Goal: Task Accomplishment & Management: Manage account settings

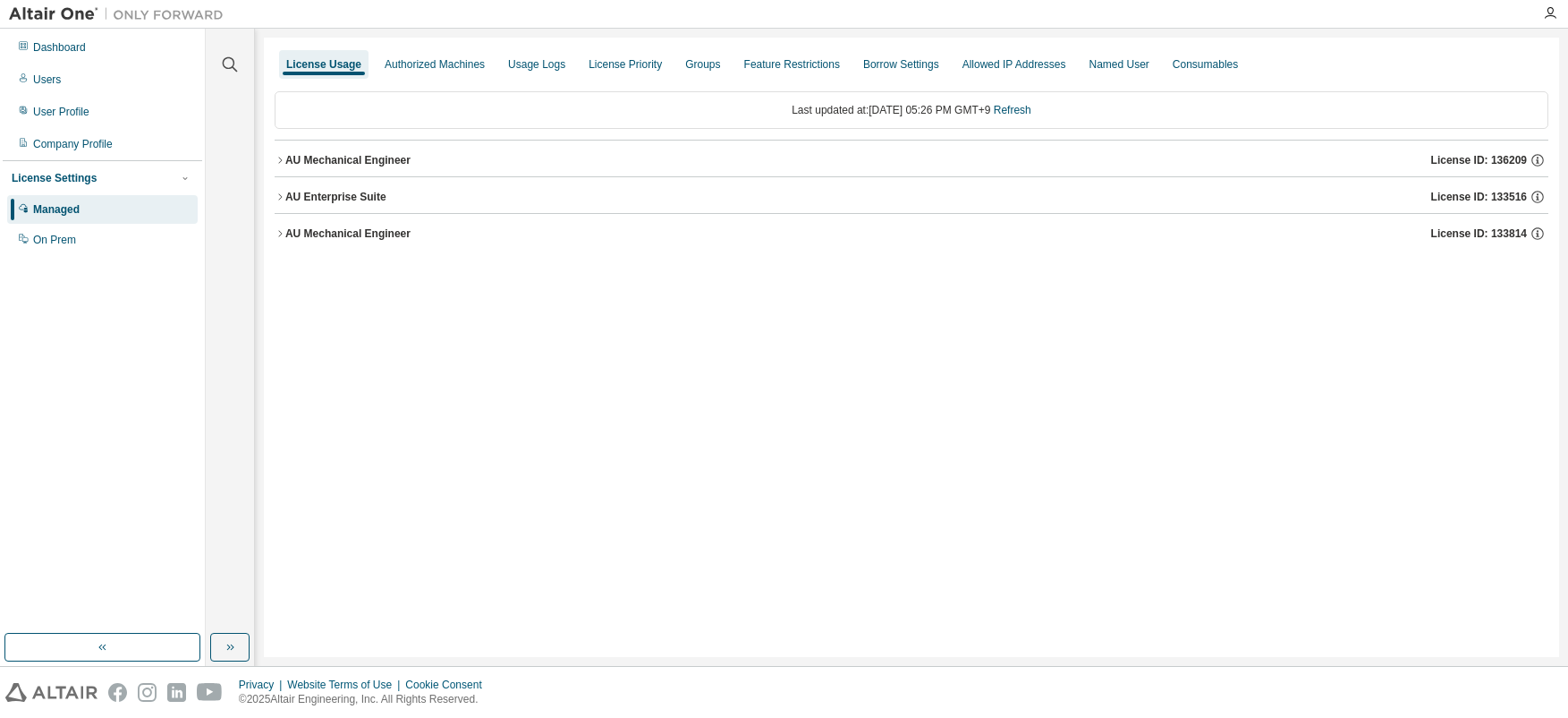
click at [360, 154] on div "AU Mechanical Engineer" at bounding box center [349, 160] width 126 height 15
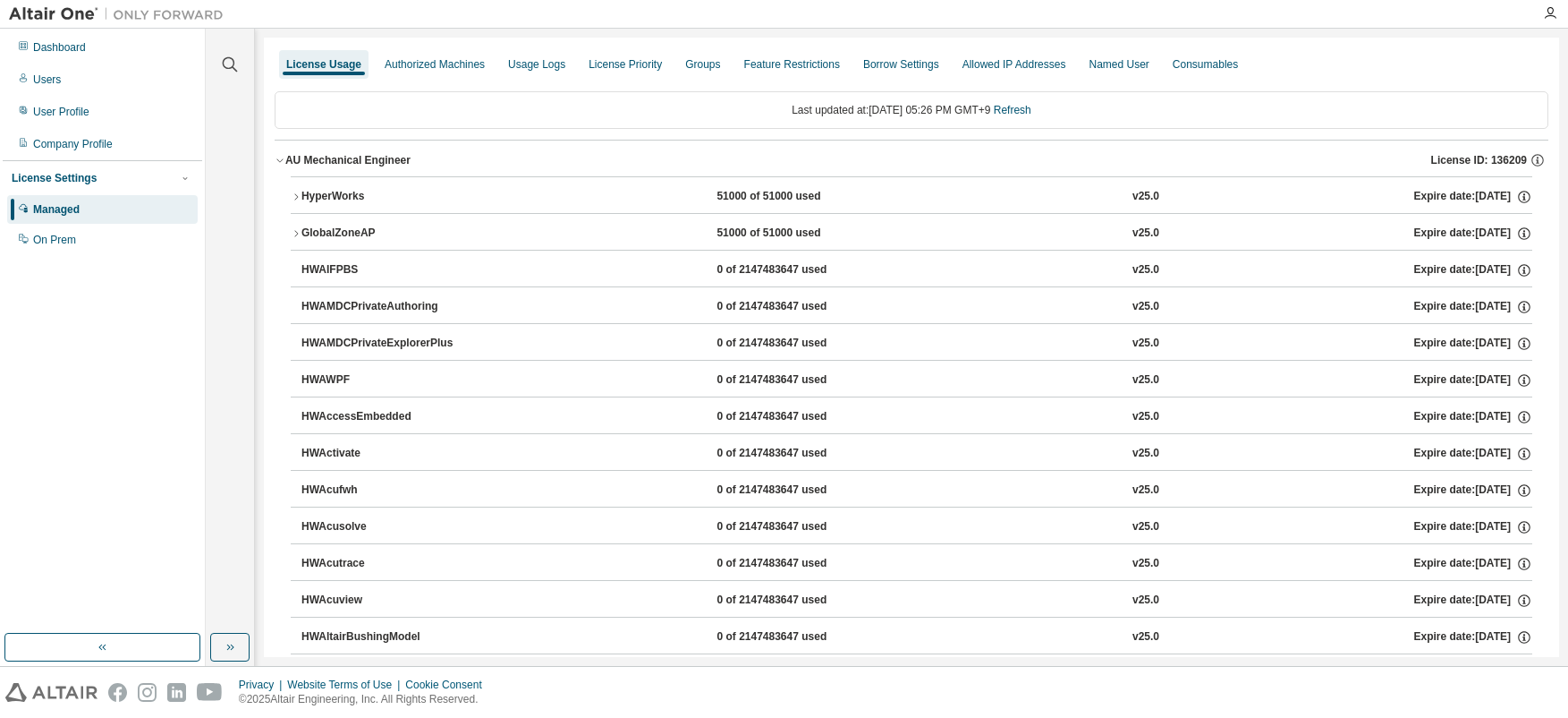
click at [293, 201] on icon "button" at bounding box center [296, 196] width 11 height 11
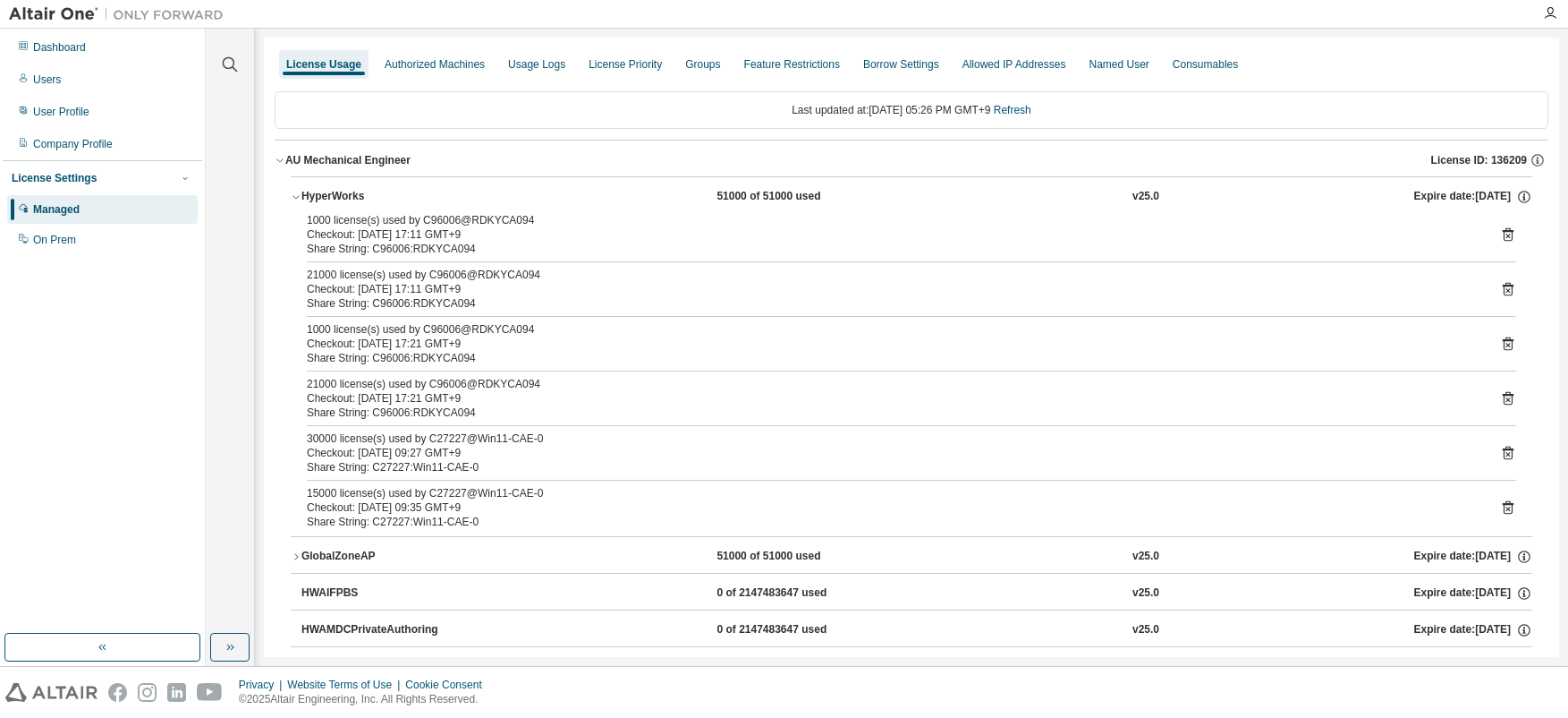
drag, startPoint x: 312, startPoint y: 277, endPoint x: 495, endPoint y: 294, distance: 183.8
click at [495, 294] on div "21000 license(s) used by C96006@RDKYCA094 Checkout: [DATE] 17:11 GMT+9" at bounding box center [891, 281] width 1166 height 28
click at [1505, 289] on icon at bounding box center [1507, 290] width 5 height 5
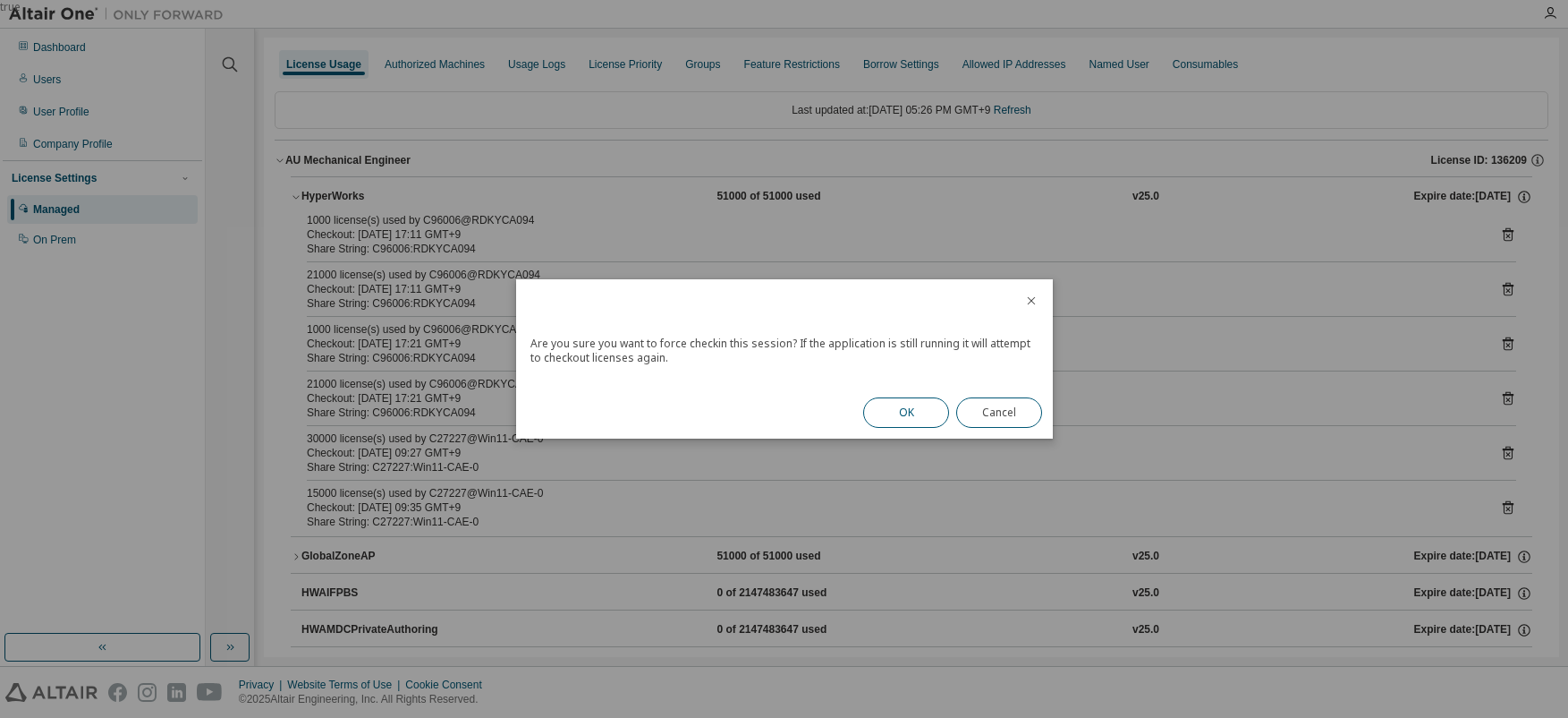
click at [892, 417] on button "OK" at bounding box center [905, 413] width 85 height 30
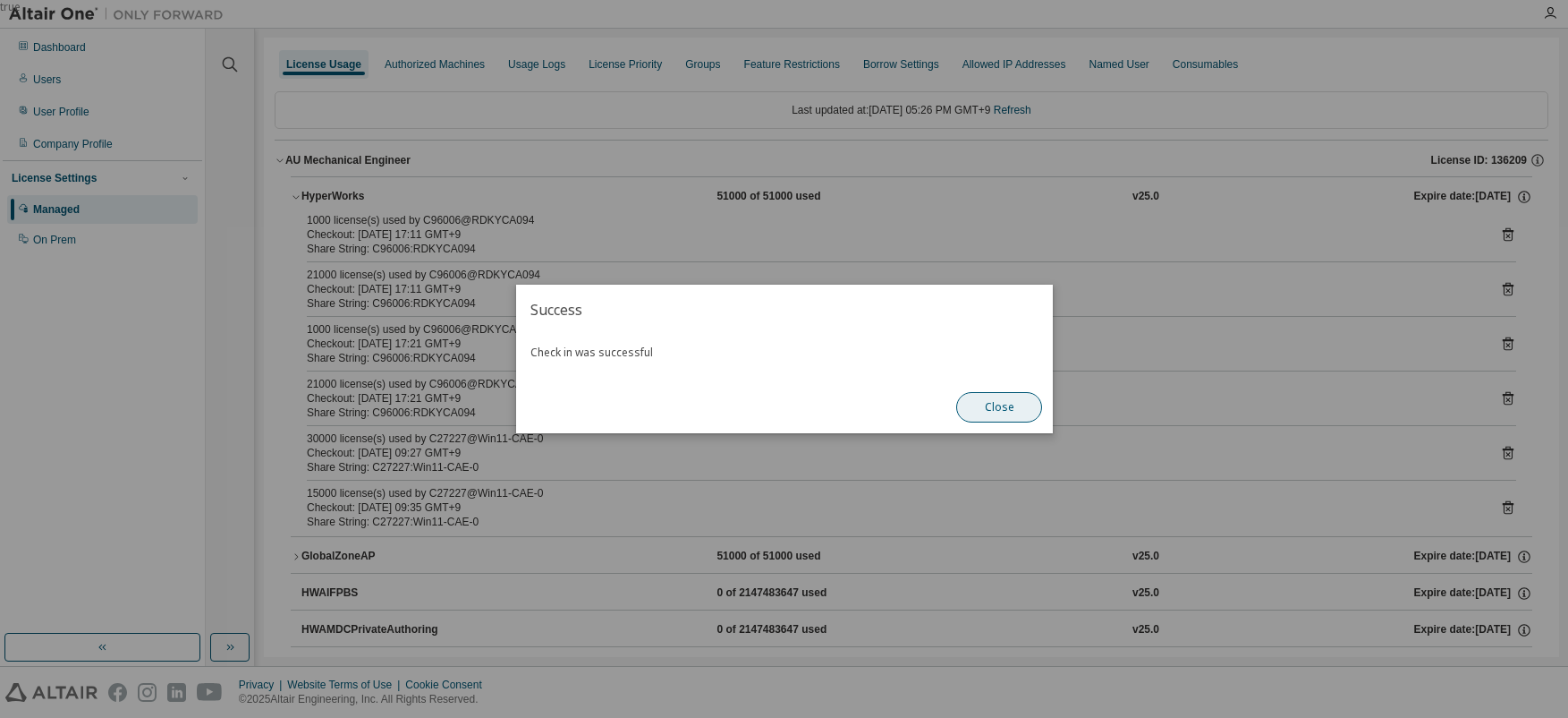
click at [1017, 400] on button "Close" at bounding box center [999, 407] width 85 height 30
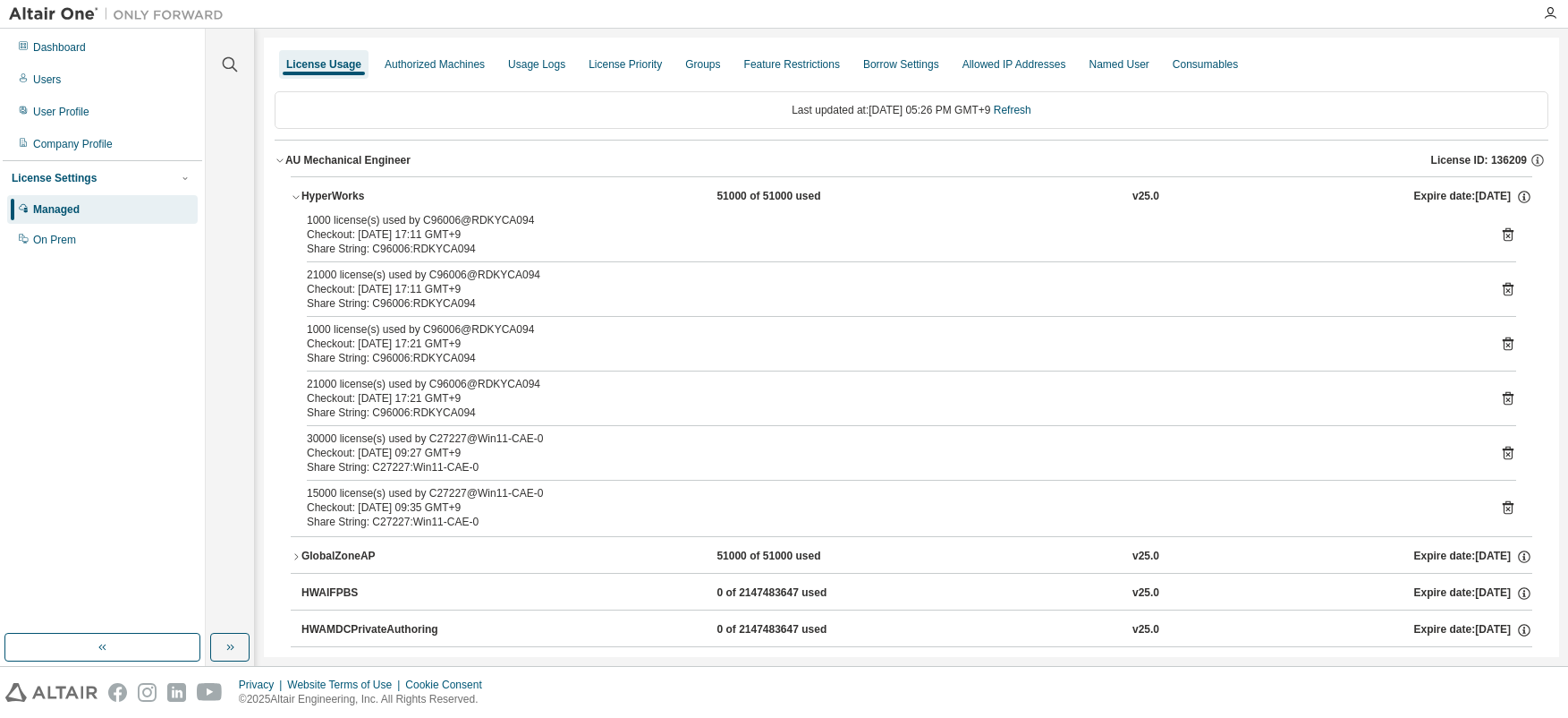
click at [358, 285] on div "Checkout: [DATE] 17:11 GMT+9" at bounding box center [891, 289] width 1166 height 15
drag, startPoint x: 315, startPoint y: 279, endPoint x: 508, endPoint y: 296, distance: 193.7
click at [508, 296] on div "1000 license(s) used by C96006@RDKYCA094 Checkout: [DATE] 17:11 GMT+9 Share Str…" at bounding box center [911, 374] width 1242 height 323
click at [1503, 292] on icon at bounding box center [1508, 290] width 11 height 14
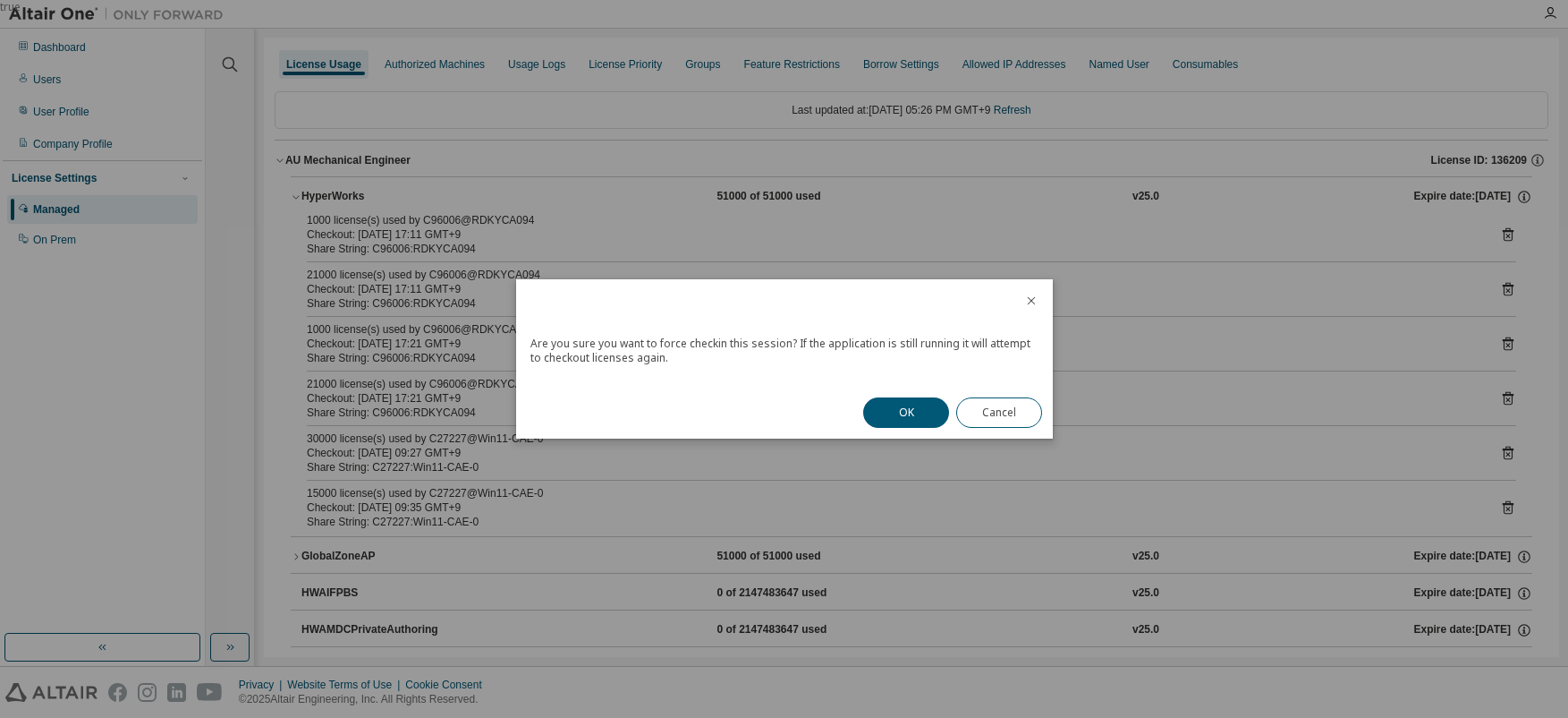
click at [862, 420] on div "OK Cancel" at bounding box center [952, 413] width 200 height 52
click at [887, 417] on button "OK" at bounding box center [905, 413] width 85 height 30
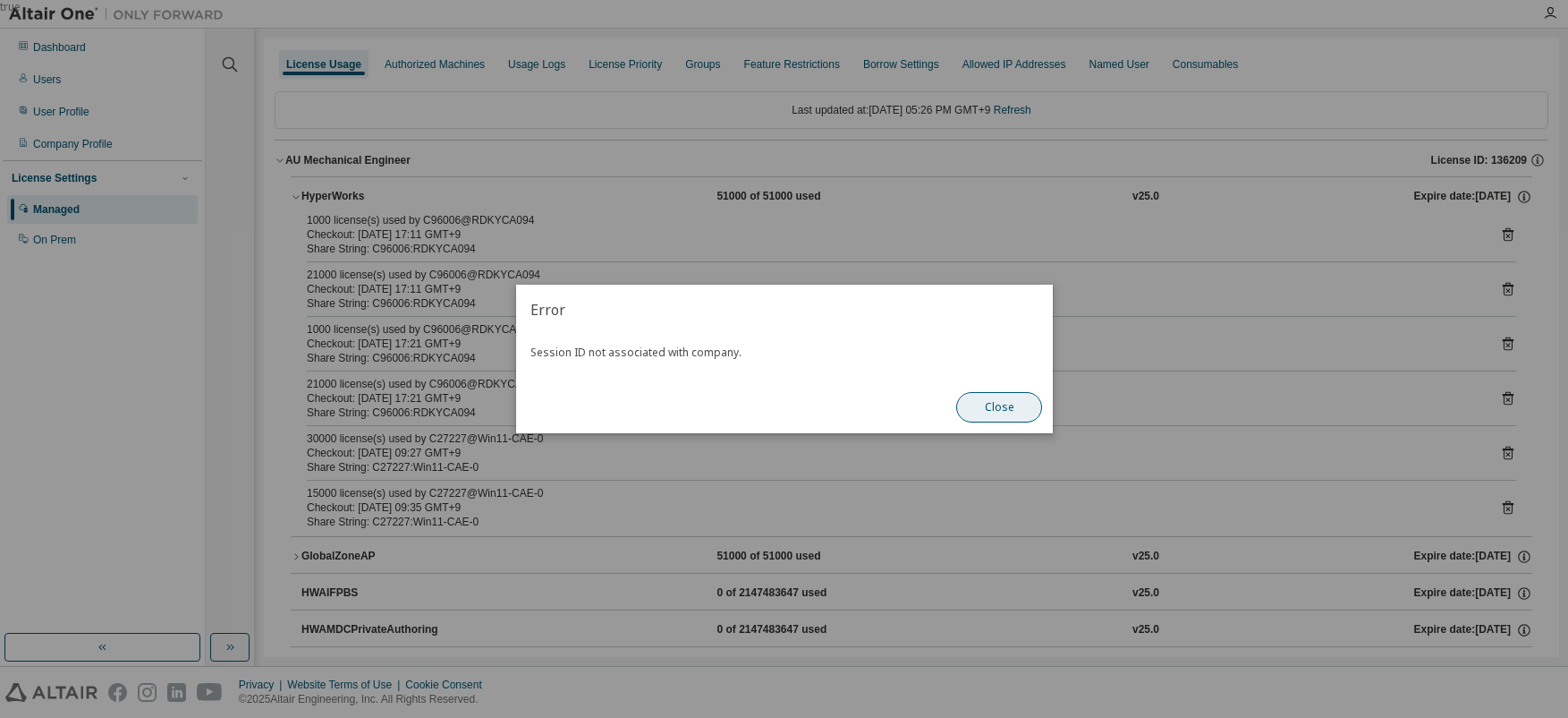
click at [997, 402] on button "Close" at bounding box center [999, 407] width 85 height 30
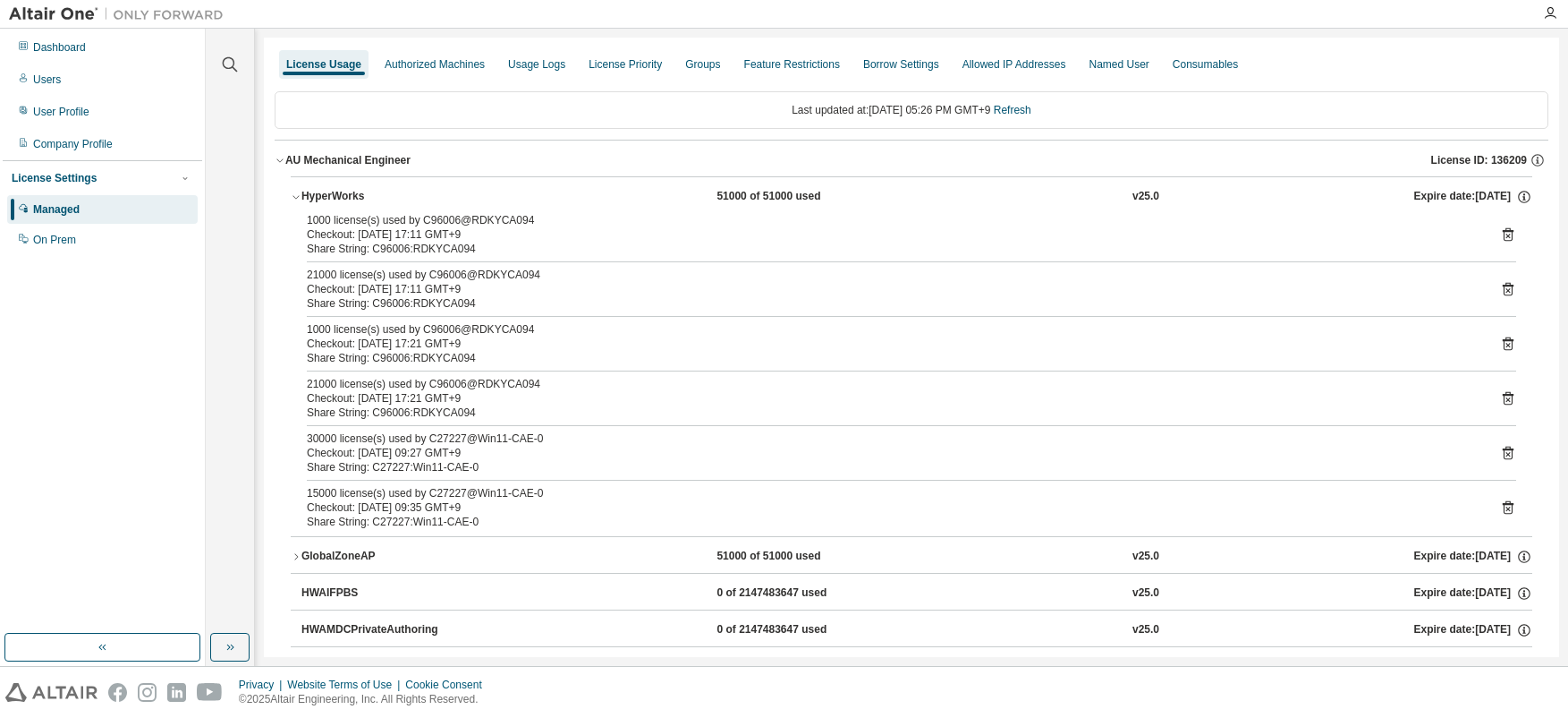
click at [327, 337] on div "Checkout: [DATE] 17:21 GMT+9" at bounding box center [891, 344] width 1166 height 15
drag, startPoint x: 308, startPoint y: 386, endPoint x: 516, endPoint y: 411, distance: 209.5
click at [516, 411] on div "21000 license(s) used by C96006@RDKYCA094 Checkout: [DATE] 17:21 GMT+9 Share St…" at bounding box center [891, 399] width 1166 height 43
click at [1503, 399] on icon at bounding box center [1508, 399] width 11 height 14
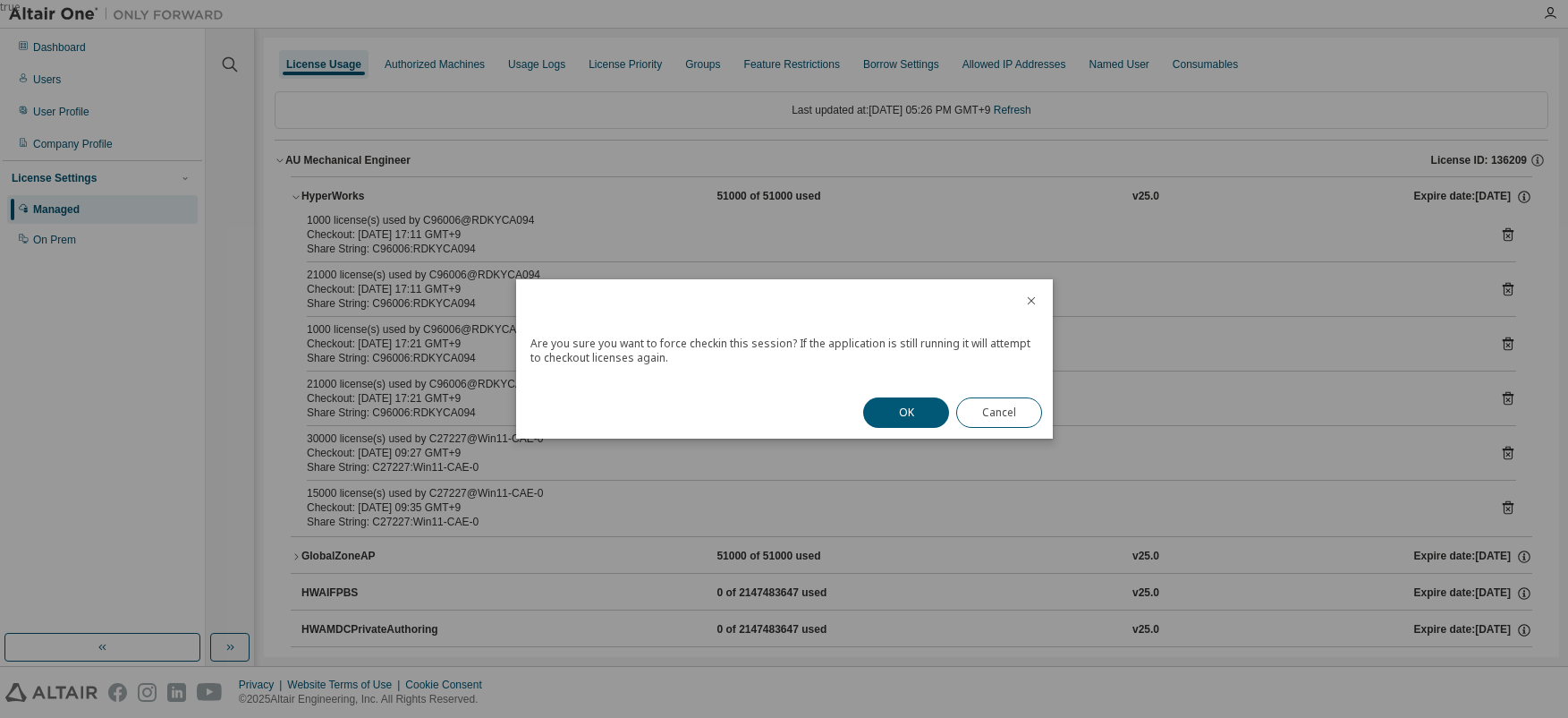
click at [861, 408] on div "OK Cancel" at bounding box center [952, 413] width 200 height 52
click at [889, 409] on button "OK" at bounding box center [905, 413] width 85 height 30
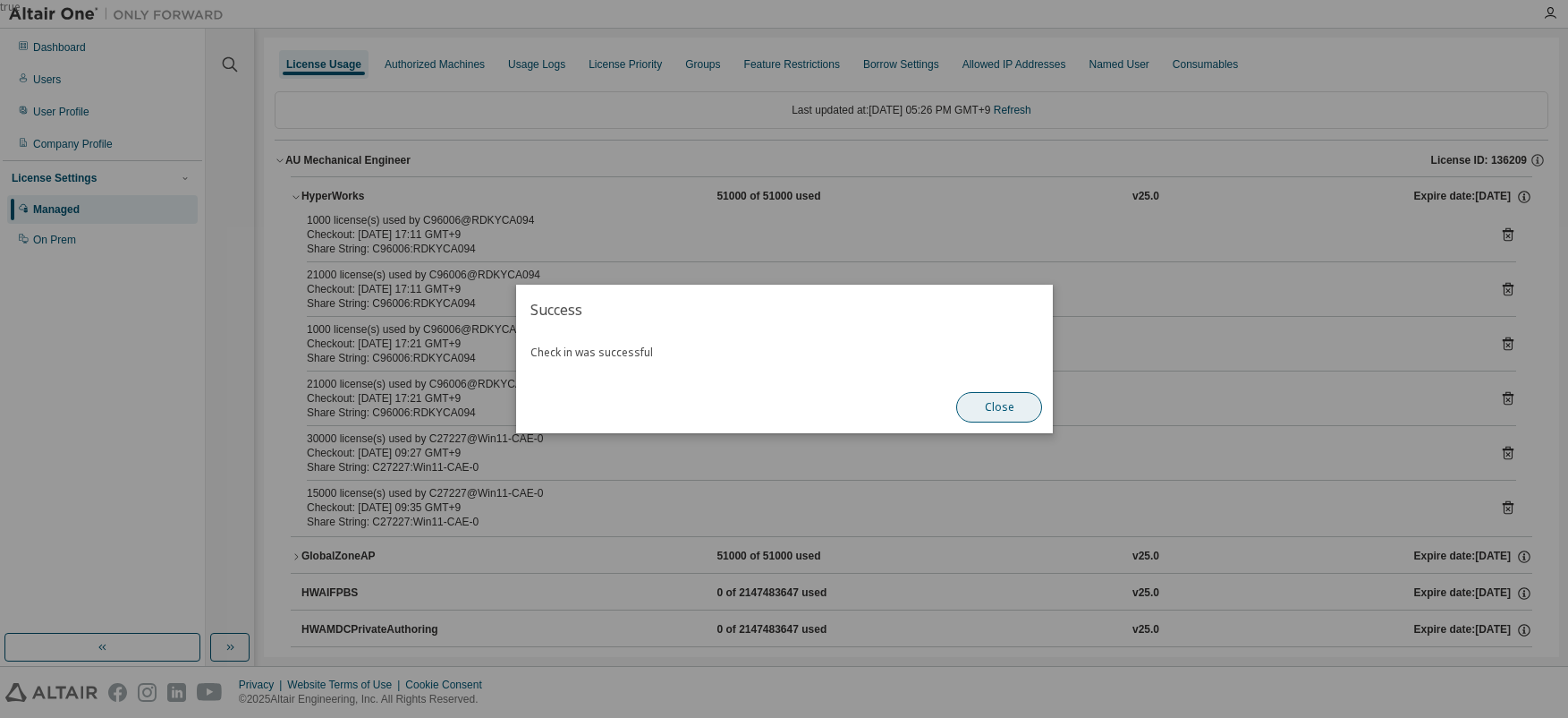
click at [999, 404] on button "Close" at bounding box center [999, 407] width 85 height 30
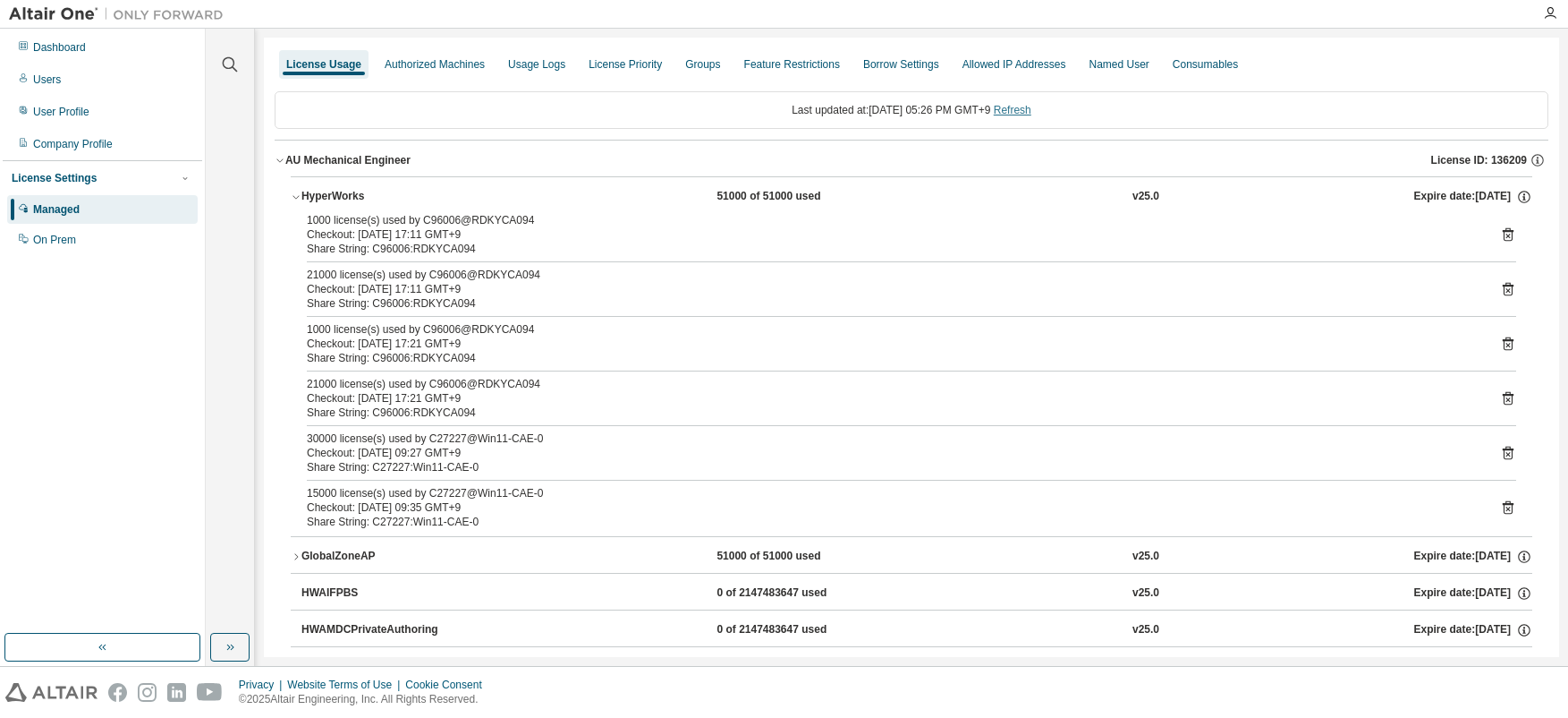
click at [1023, 113] on link "Refresh" at bounding box center [1012, 110] width 37 height 13
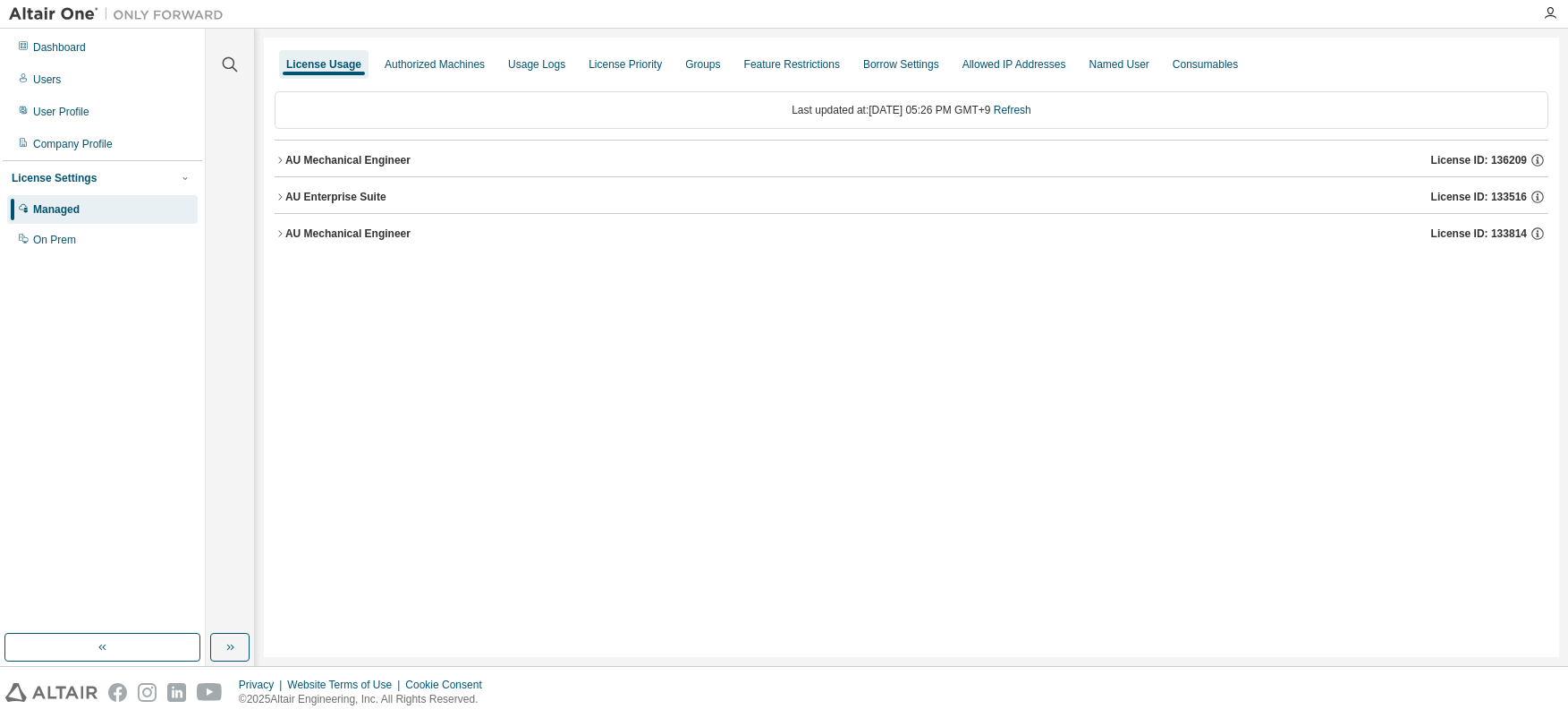
click at [278, 156] on icon "button" at bounding box center [280, 160] width 11 height 11
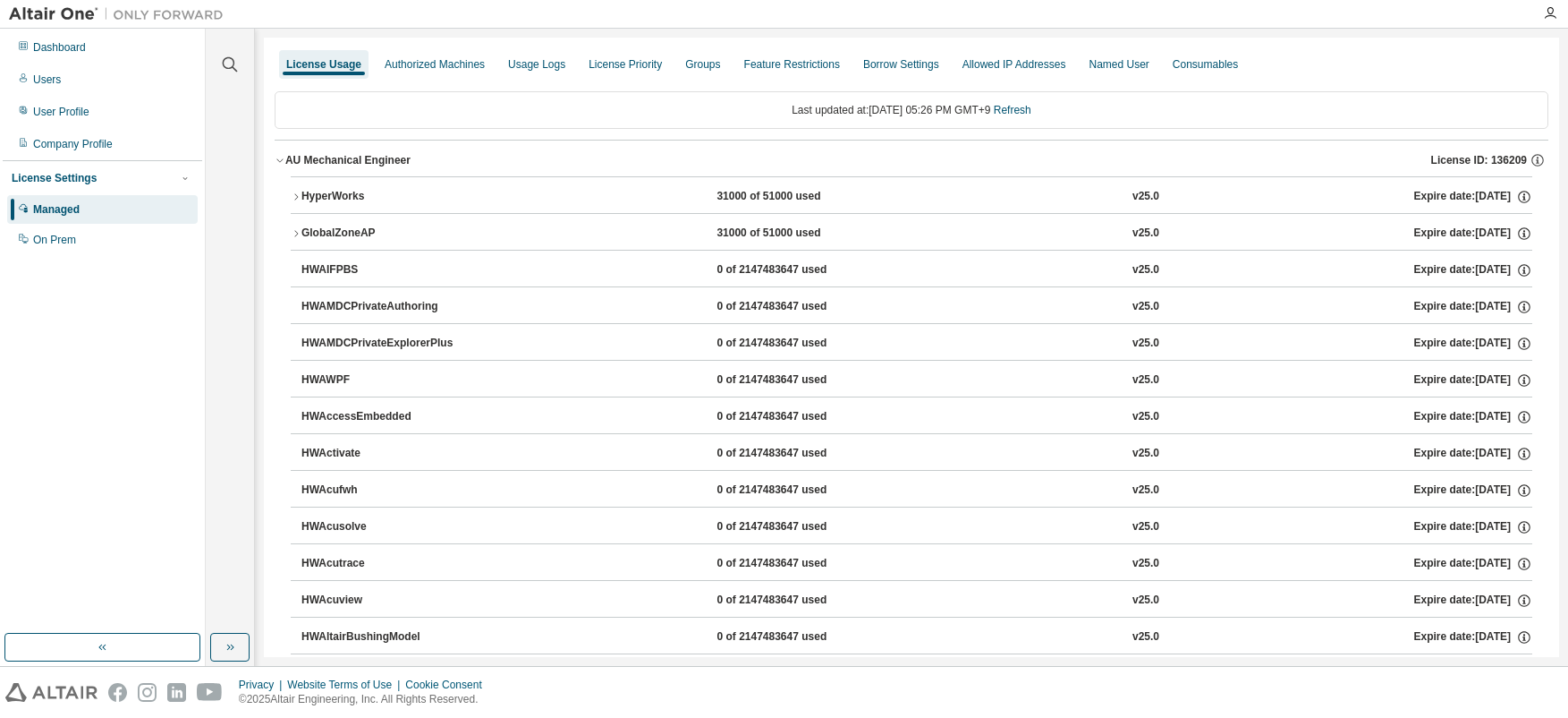
click at [295, 196] on icon "button" at bounding box center [296, 196] width 11 height 11
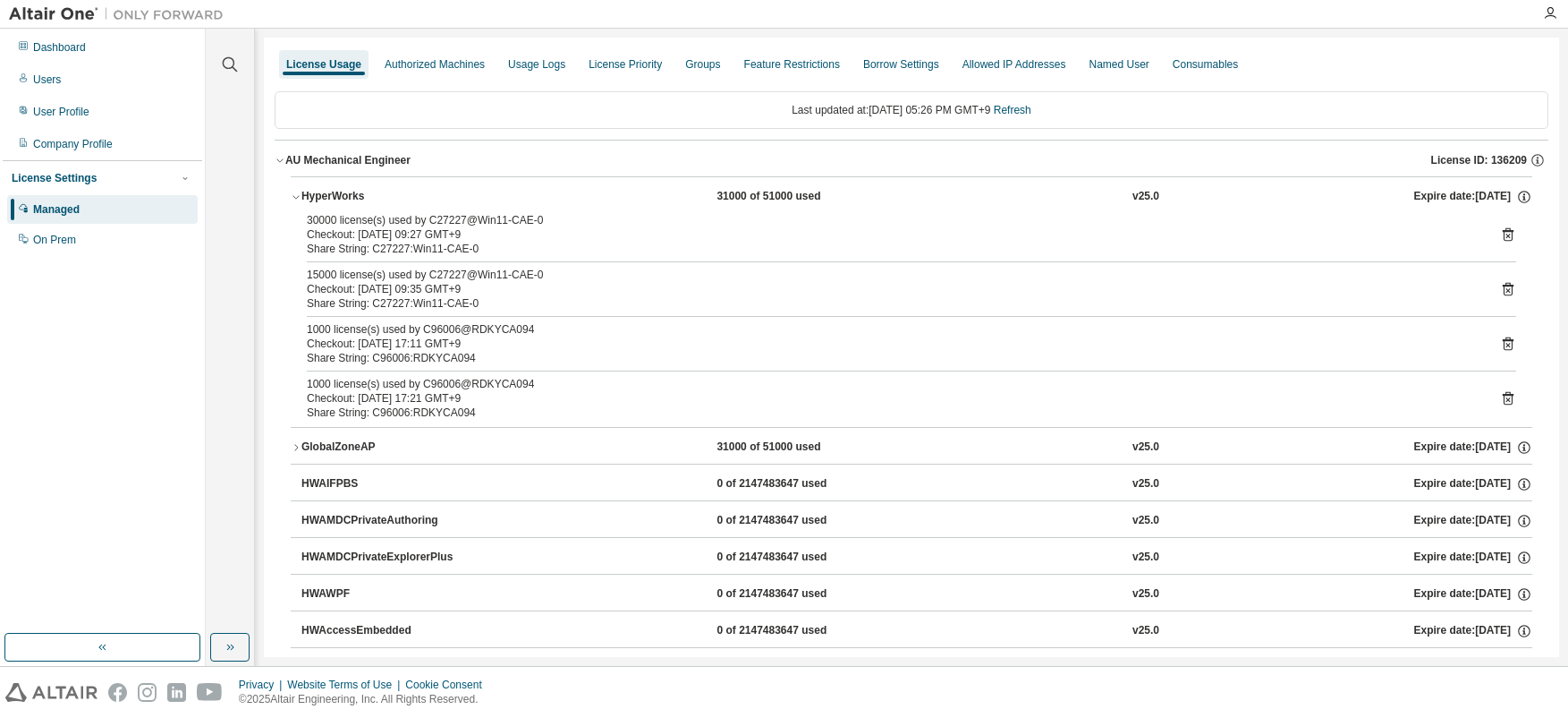
click at [1503, 339] on icon at bounding box center [1508, 344] width 11 height 14
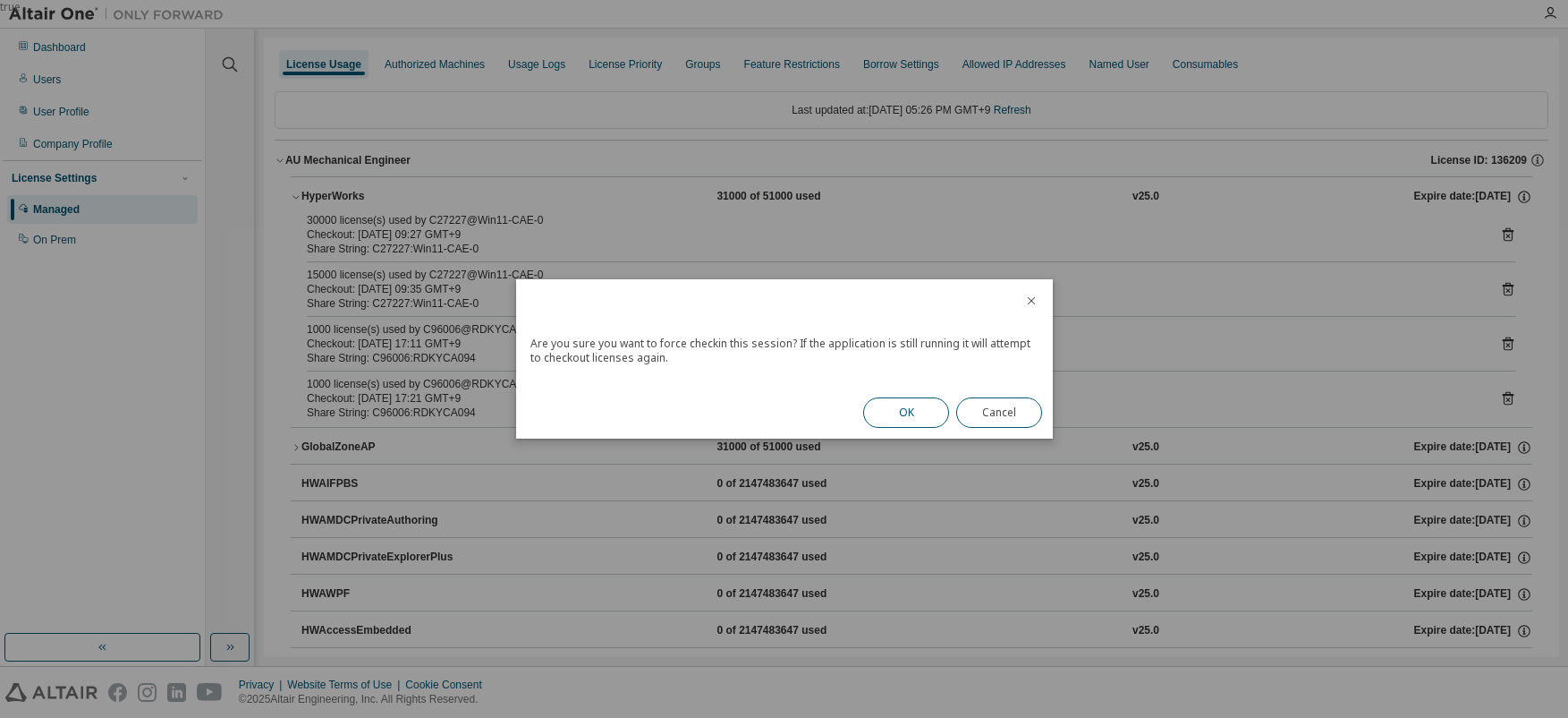
click at [921, 413] on button "OK" at bounding box center [905, 413] width 85 height 30
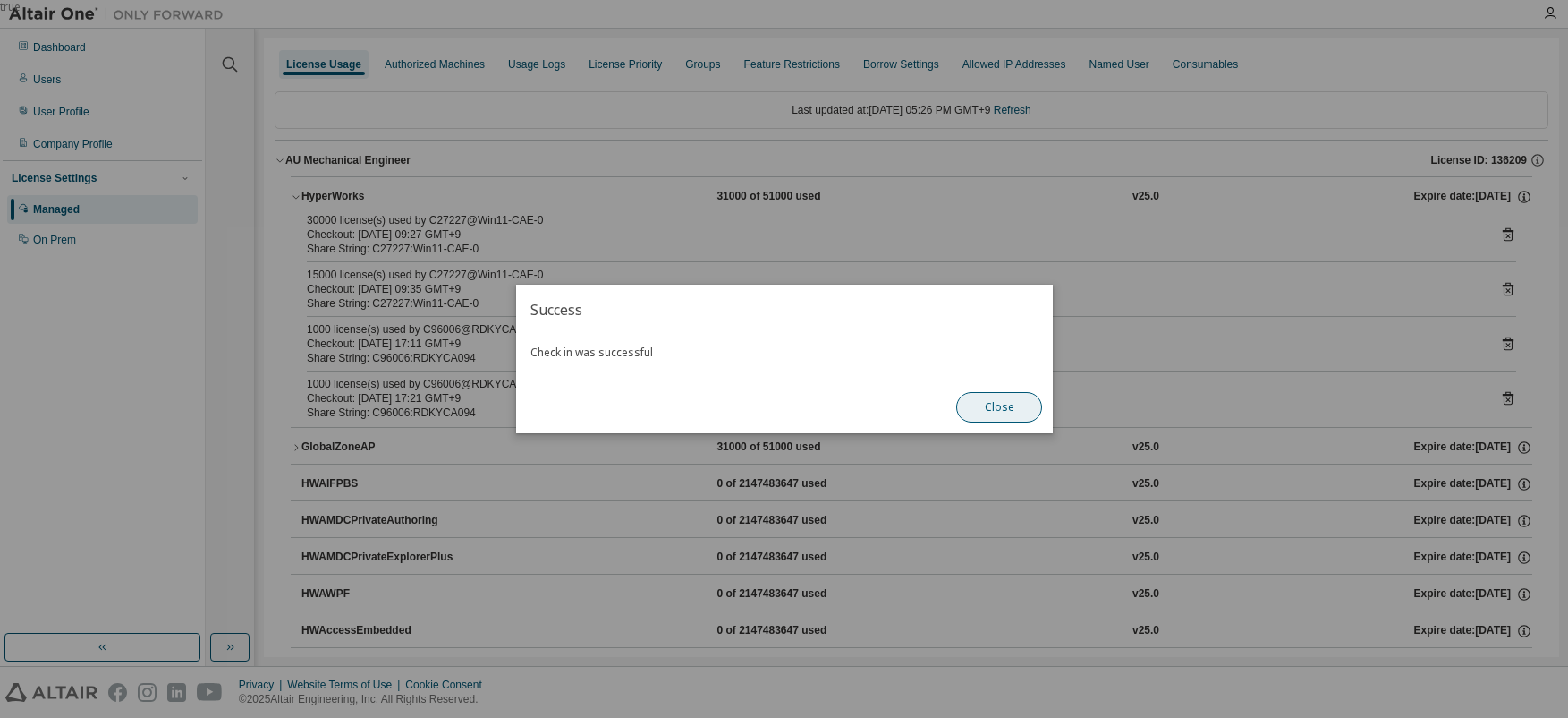
drag, startPoint x: 994, startPoint y: 406, endPoint x: 1010, endPoint y: 401, distance: 16.8
click at [994, 405] on button "Close" at bounding box center [999, 407] width 85 height 30
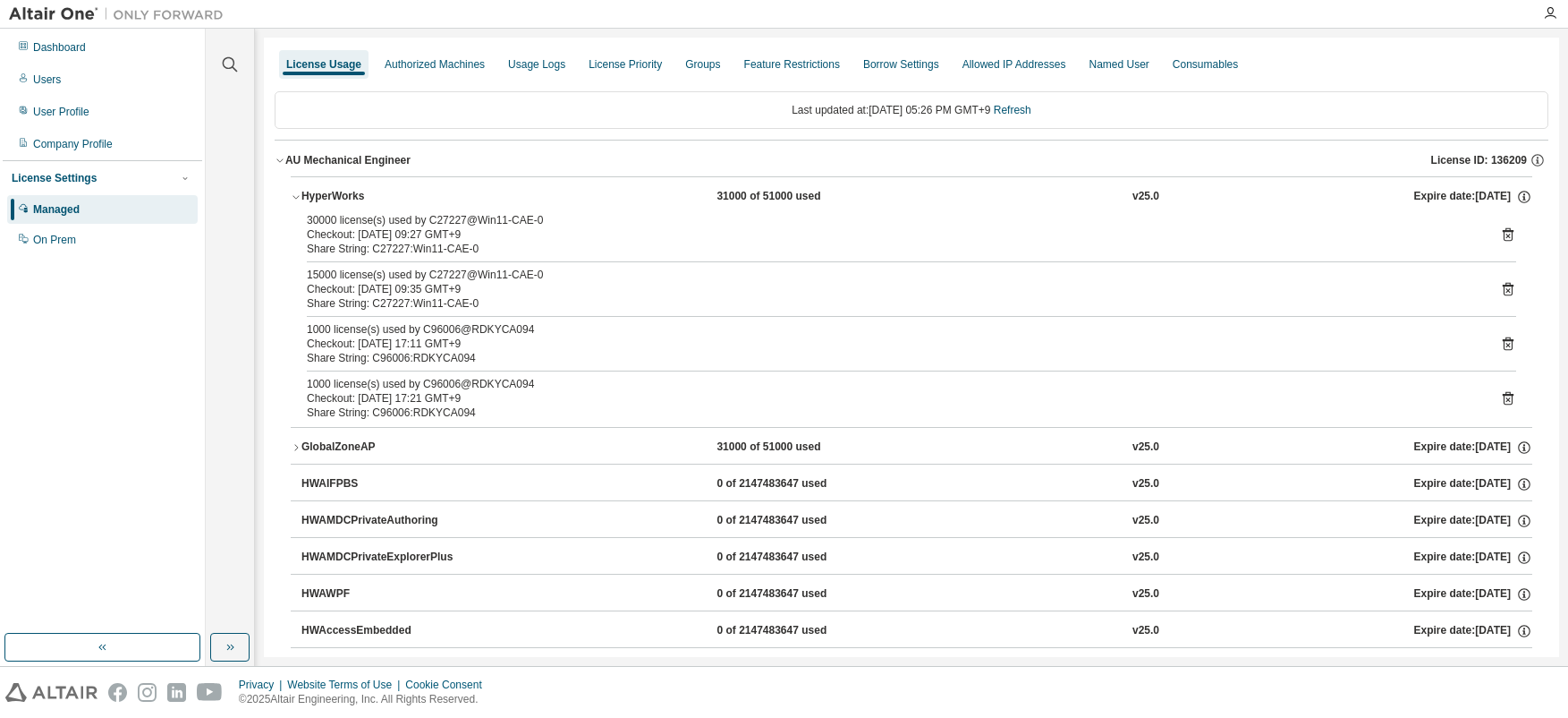
click at [1500, 398] on icon at bounding box center [1508, 398] width 16 height 16
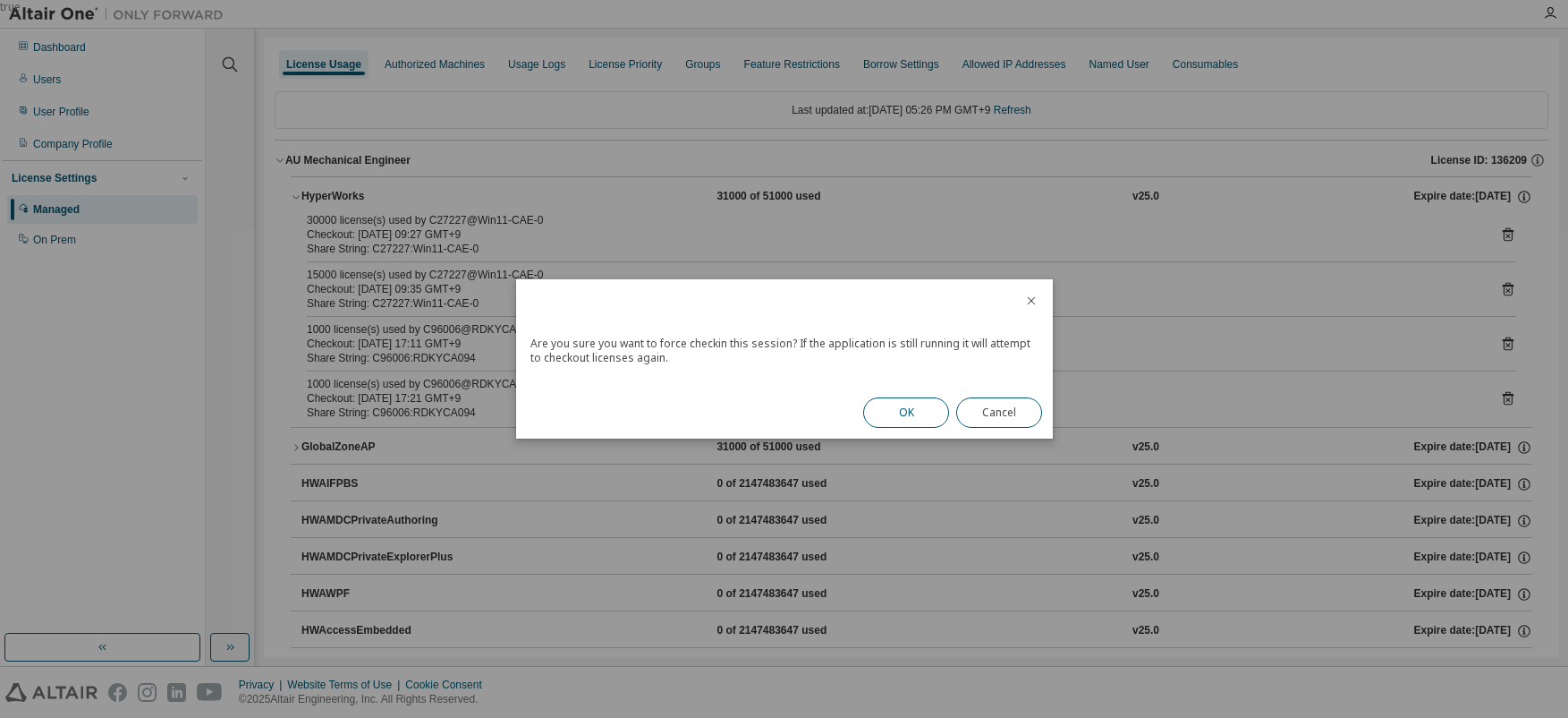
click at [919, 417] on button "OK" at bounding box center [905, 413] width 85 height 30
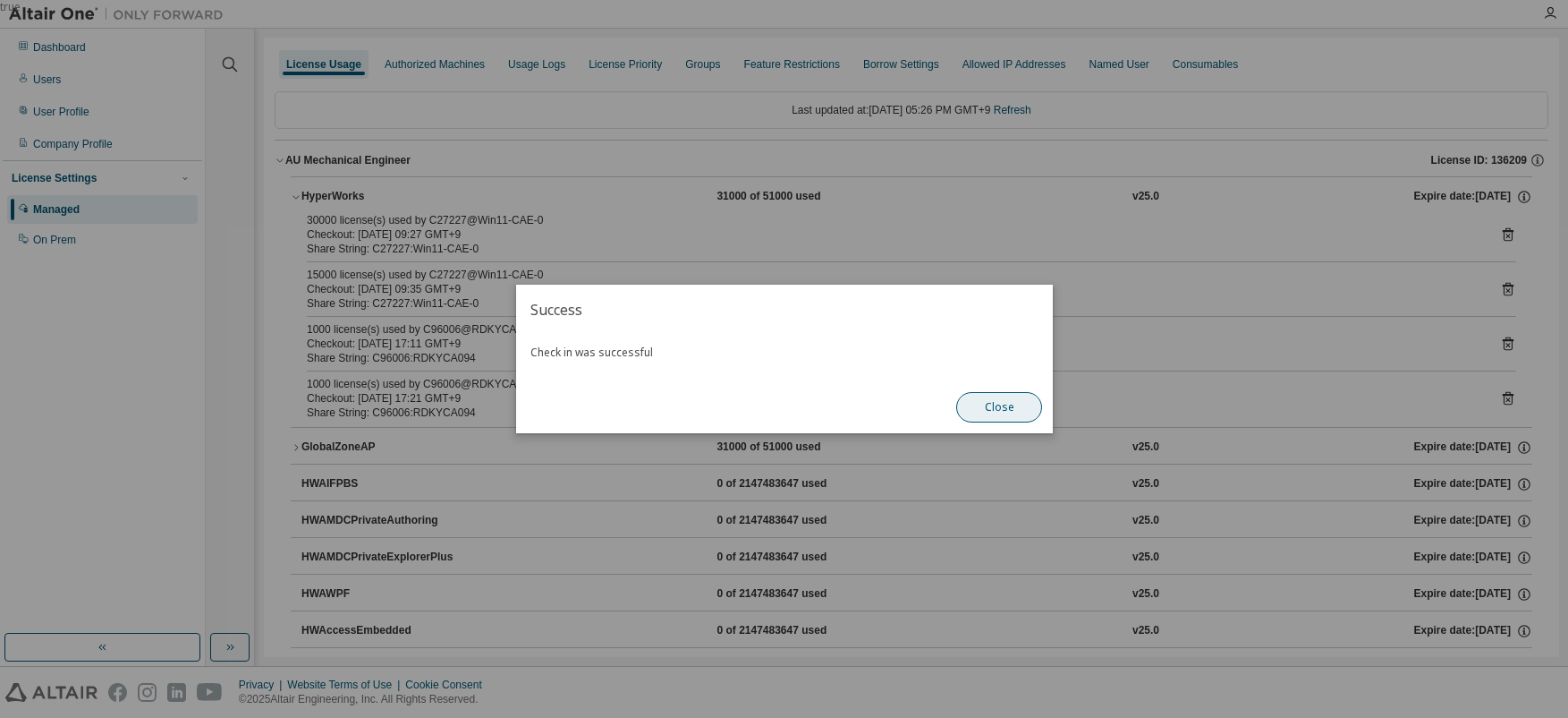
click at [1020, 399] on button "Close" at bounding box center [999, 407] width 85 height 30
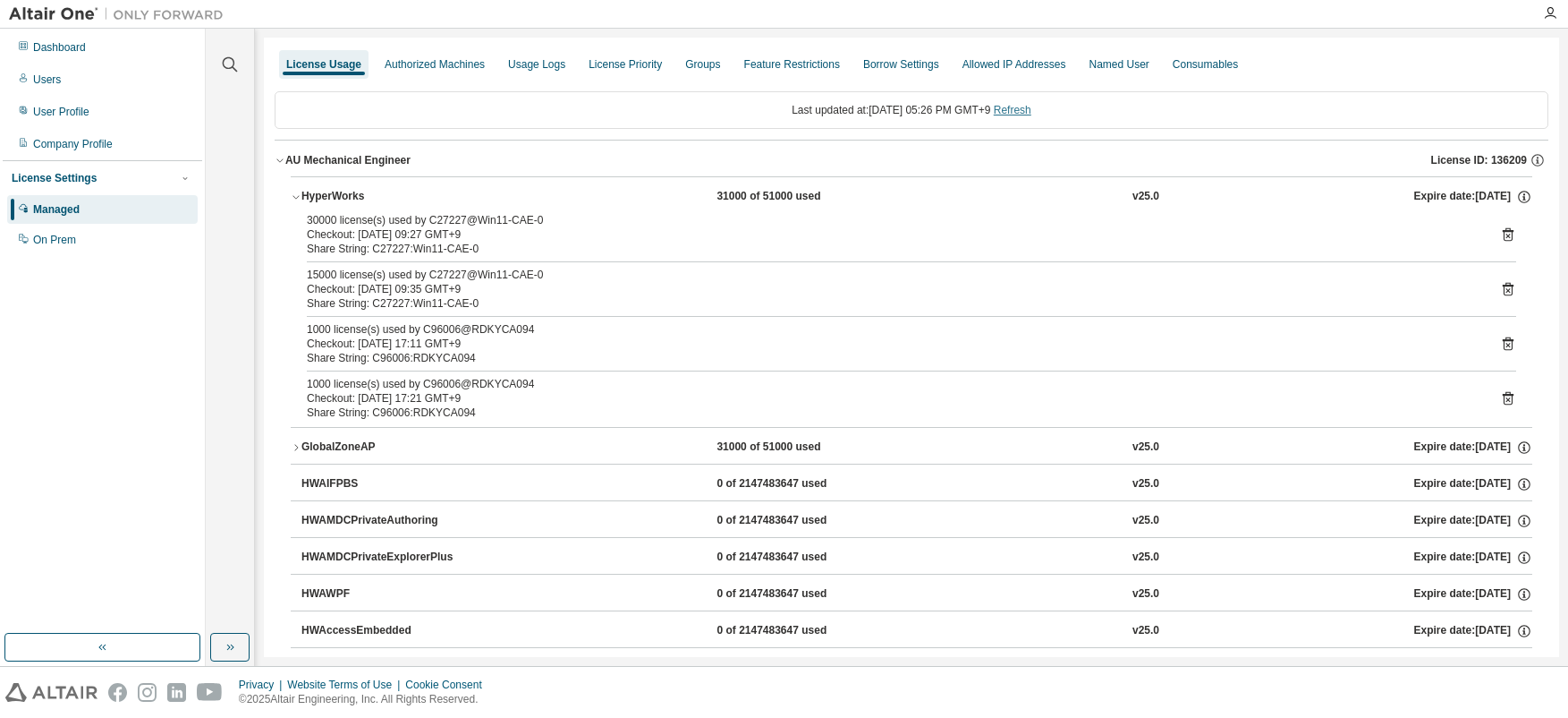
click at [1028, 115] on link "Refresh" at bounding box center [1012, 110] width 37 height 13
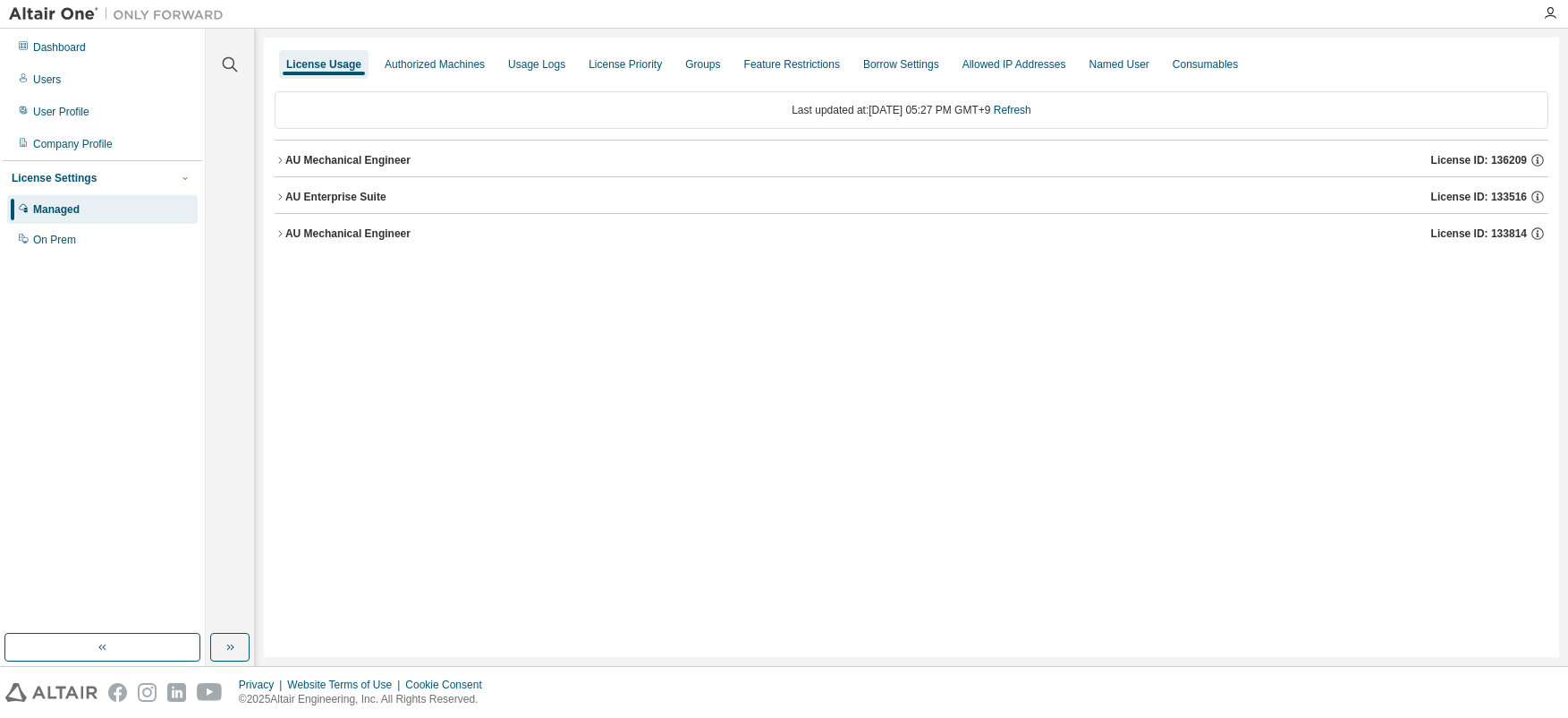
click at [277, 156] on icon "button" at bounding box center [280, 160] width 11 height 11
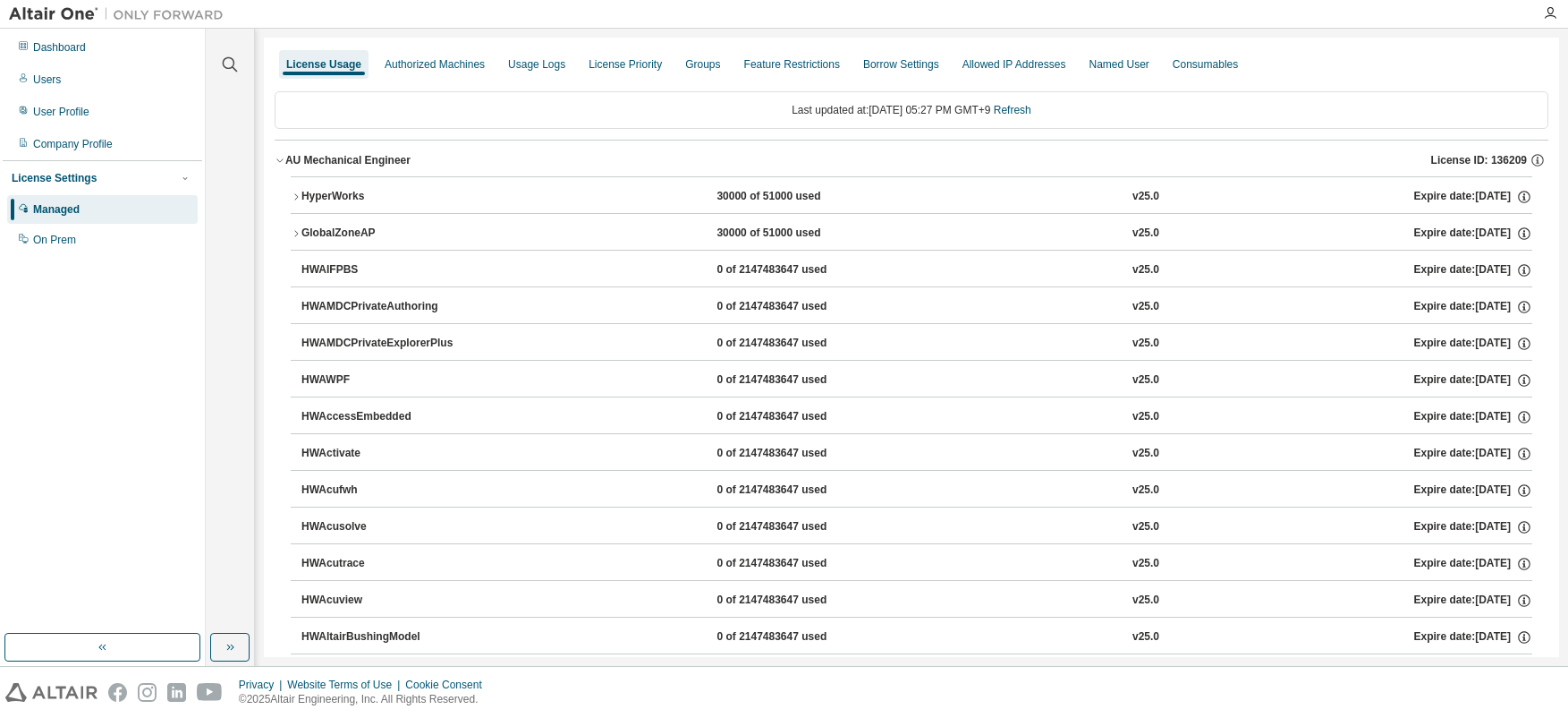
click at [293, 202] on button "HyperWorks 30000 of 51000 used v25.0 Expire date: [DATE]" at bounding box center [911, 196] width 1242 height 39
